Goal: Information Seeking & Learning: Check status

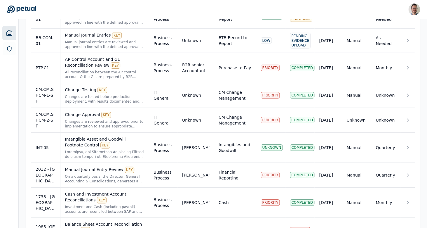
scroll to position [736, 0]
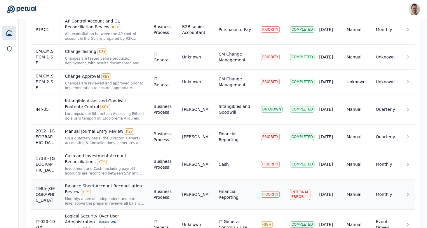
click at [120, 183] on div "Balance Sheet Account Reconciliation Review KEY" at bounding box center [104, 189] width 79 height 12
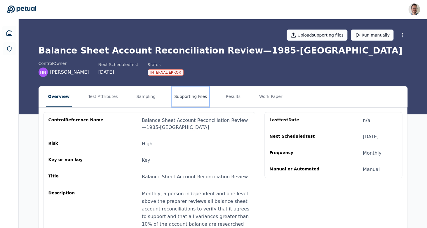
click at [192, 103] on button "Supporting Files" at bounding box center [190, 96] width 37 height 20
